Goal: Download file/media

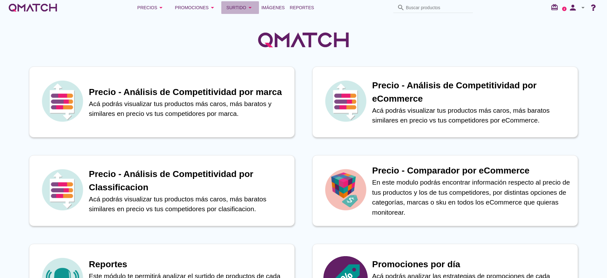
click at [256, 8] on button "Surtido arrow_drop_down" at bounding box center [240, 7] width 38 height 13
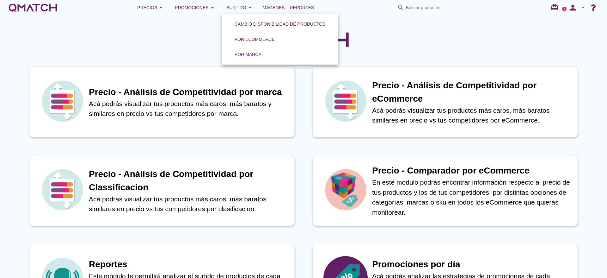
click at [287, 41] on div "Por eCommerce" at bounding box center [280, 39] width 116 height 15
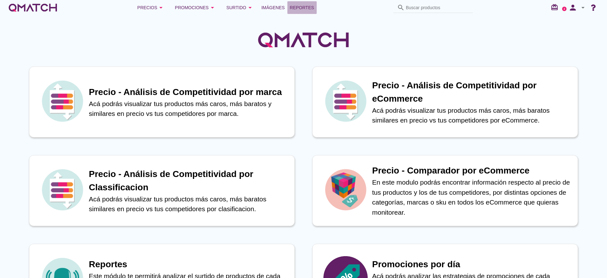
click at [308, 3] on link "Reportes" at bounding box center [301, 7] width 29 height 13
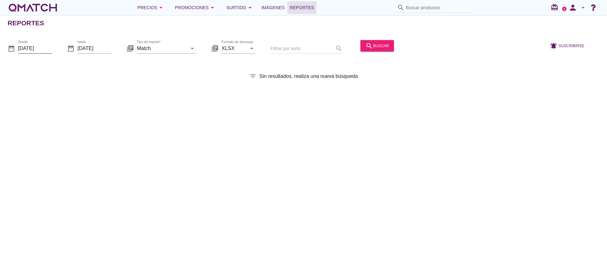
click at [40, 45] on input "[DATE]" at bounding box center [35, 48] width 34 height 10
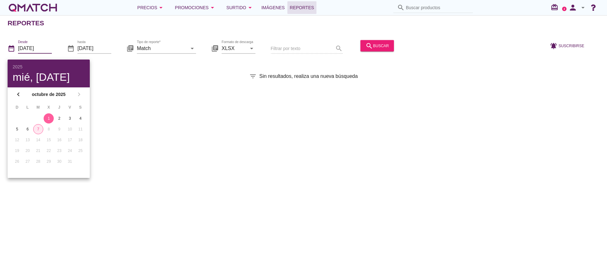
click at [37, 125] on button "7" at bounding box center [38, 129] width 10 height 10
type input "[DATE]"
click at [157, 67] on div "Reportes date_range Desde [DATE] date_range hasta [DATE] library_books Tipo de …" at bounding box center [303, 146] width 607 height 262
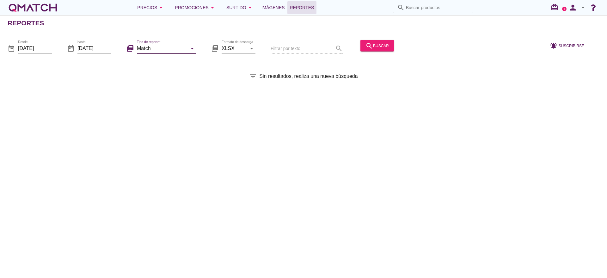
click at [183, 52] on input "Match" at bounding box center [162, 48] width 50 height 10
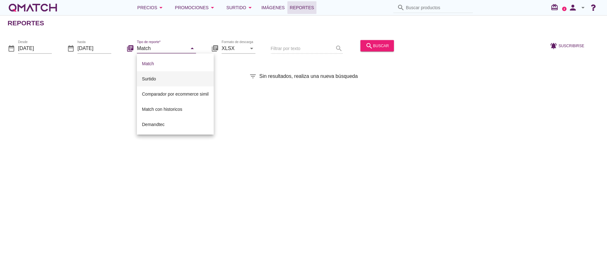
click at [182, 78] on div "Surtido" at bounding box center [175, 79] width 67 height 8
type input "Surtido"
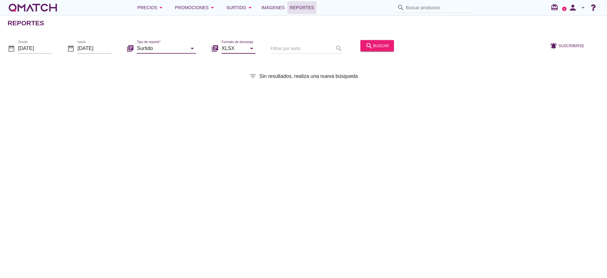
click at [236, 50] on input "XLSX" at bounding box center [234, 48] width 25 height 10
click at [317, 56] on div "Filtrar por texto search" at bounding box center [307, 49] width 72 height 22
click at [379, 45] on div "search buscar" at bounding box center [377, 46] width 23 height 8
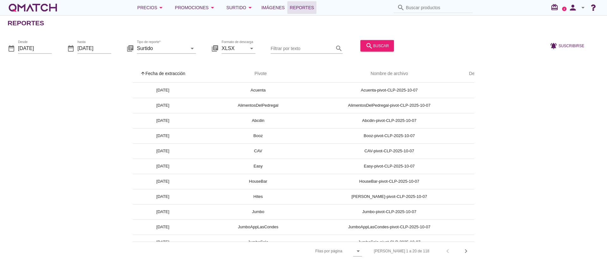
click at [305, 46] on input "Filtrar por texto" at bounding box center [302, 48] width 63 height 10
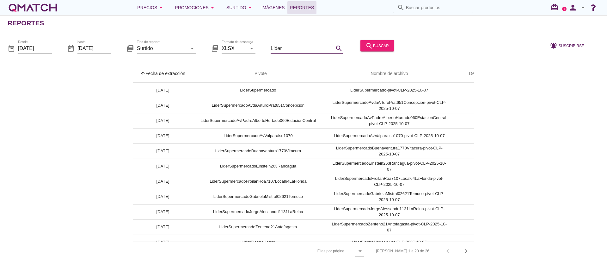
scroll to position [0, 29]
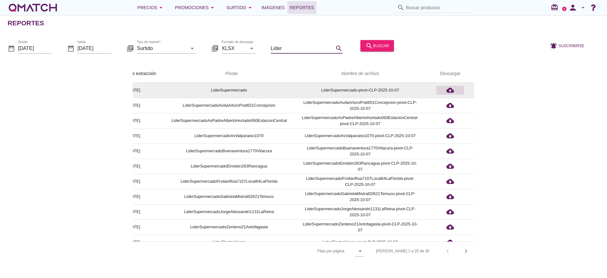
type input "Lider"
click at [450, 91] on icon "cloud_download" at bounding box center [450, 90] width 8 height 8
